Goal: Check status: Check status

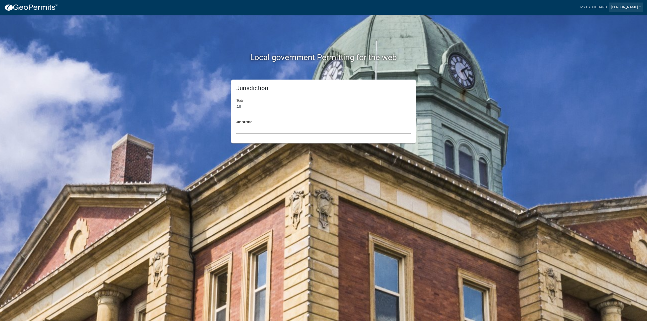
click at [632, 6] on link "[PERSON_NAME]" at bounding box center [626, 8] width 34 height 10
click at [627, 34] on link "Contractor Profile" at bounding box center [621, 33] width 43 height 12
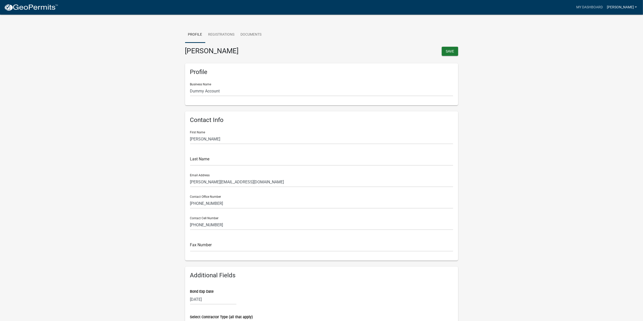
click at [629, 4] on link "[PERSON_NAME]" at bounding box center [622, 8] width 34 height 10
click at [628, 31] on link "Contractor Profile" at bounding box center [616, 33] width 43 height 12
click at [218, 35] on link "Registrations" at bounding box center [221, 35] width 32 height 16
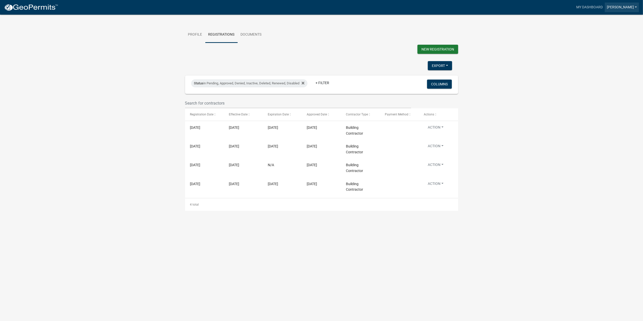
click at [636, 4] on link "[PERSON_NAME]" at bounding box center [622, 8] width 34 height 10
click at [612, 35] on link "Contractor Profile" at bounding box center [616, 33] width 43 height 12
click at [220, 34] on link "Registrations" at bounding box center [221, 35] width 32 height 16
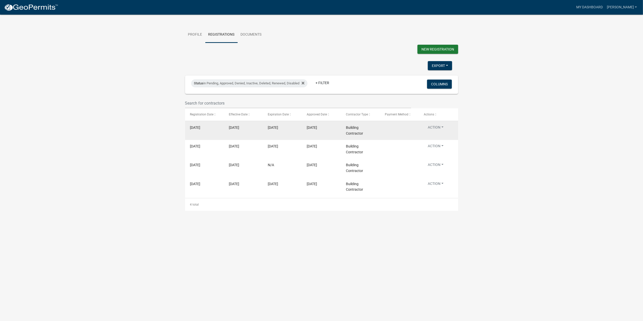
click at [444, 128] on button "Action" at bounding box center [436, 128] width 24 height 7
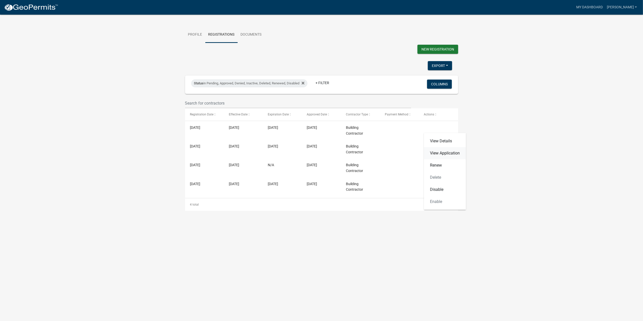
click at [449, 154] on link "View Application" at bounding box center [445, 153] width 42 height 12
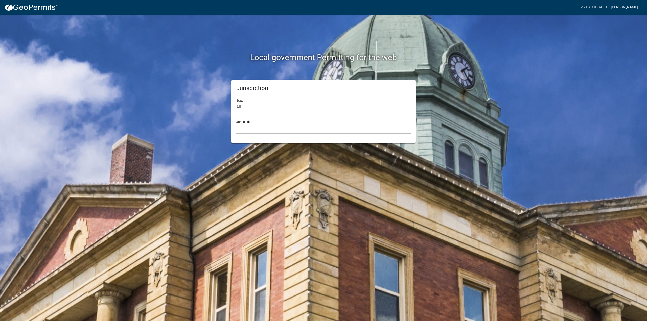
click at [628, 6] on link "[PERSON_NAME]" at bounding box center [626, 8] width 34 height 10
click at [634, 33] on link "Contractor Profile" at bounding box center [621, 33] width 43 height 12
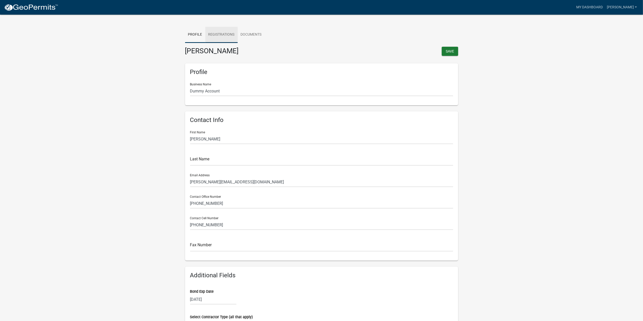
click at [213, 34] on link "Registrations" at bounding box center [221, 35] width 32 height 16
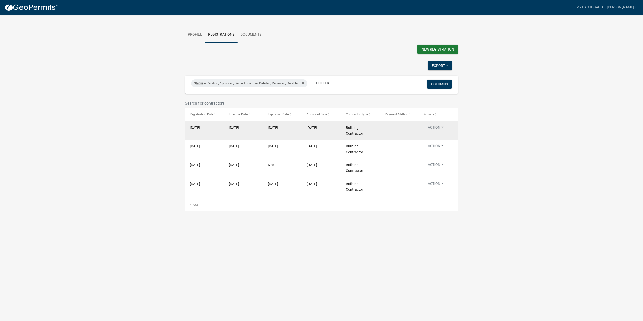
click at [443, 127] on button "Action" at bounding box center [436, 128] width 24 height 7
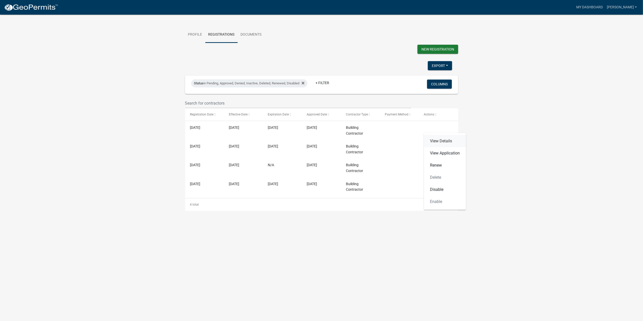
click at [448, 141] on link "View Details" at bounding box center [445, 141] width 42 height 12
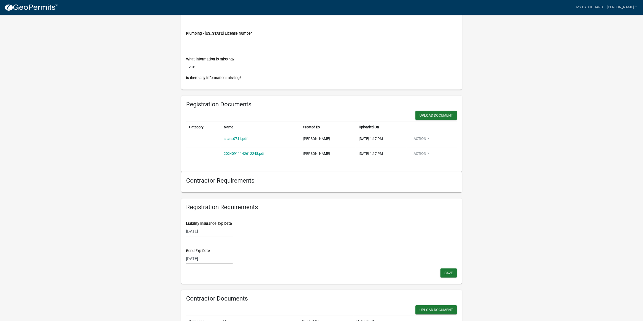
scroll to position [251, 0]
